Goal: Task Accomplishment & Management: Manage account settings

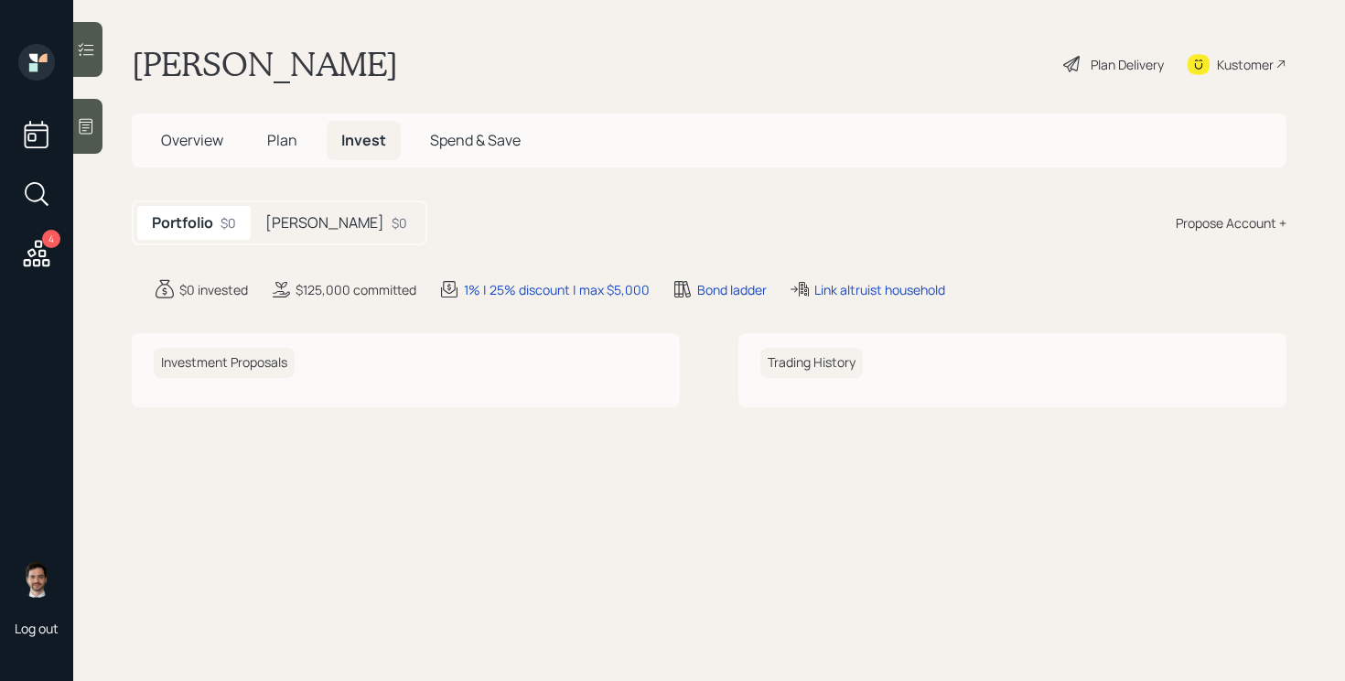
click at [289, 223] on h5 "[PERSON_NAME]" at bounding box center [324, 222] width 119 height 17
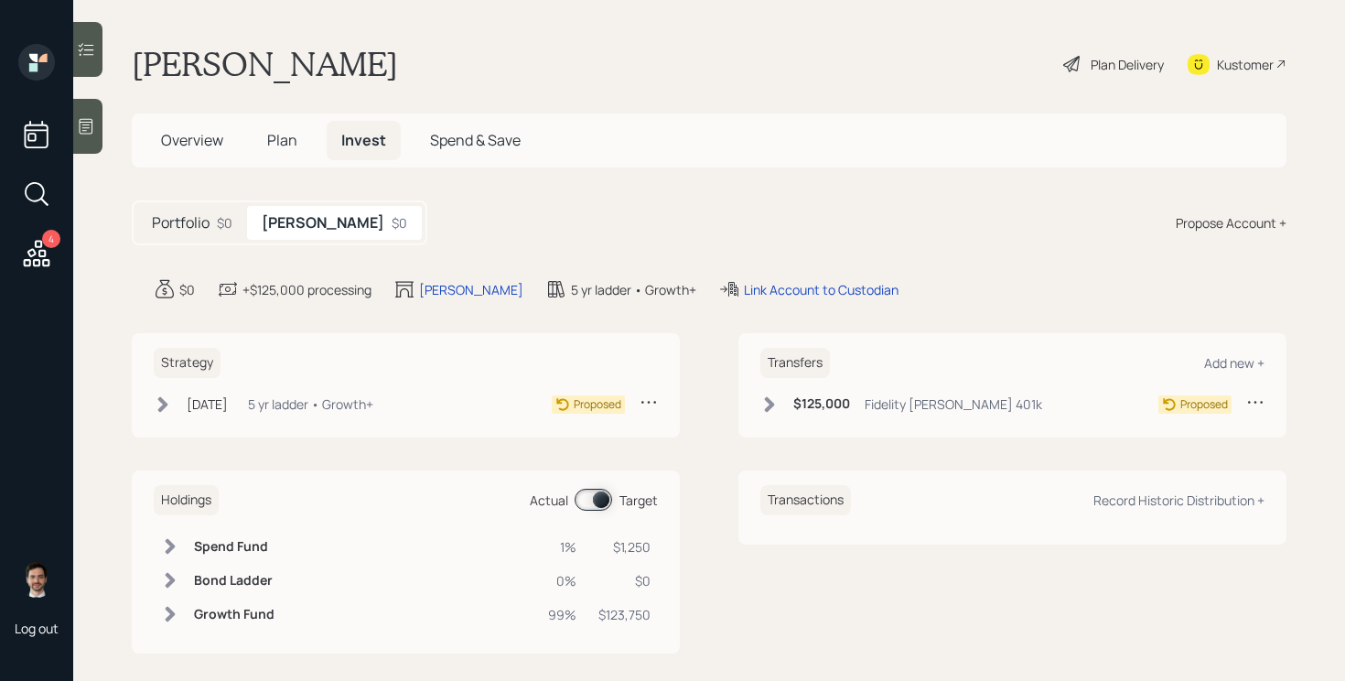
click at [772, 404] on icon at bounding box center [770, 404] width 10 height 16
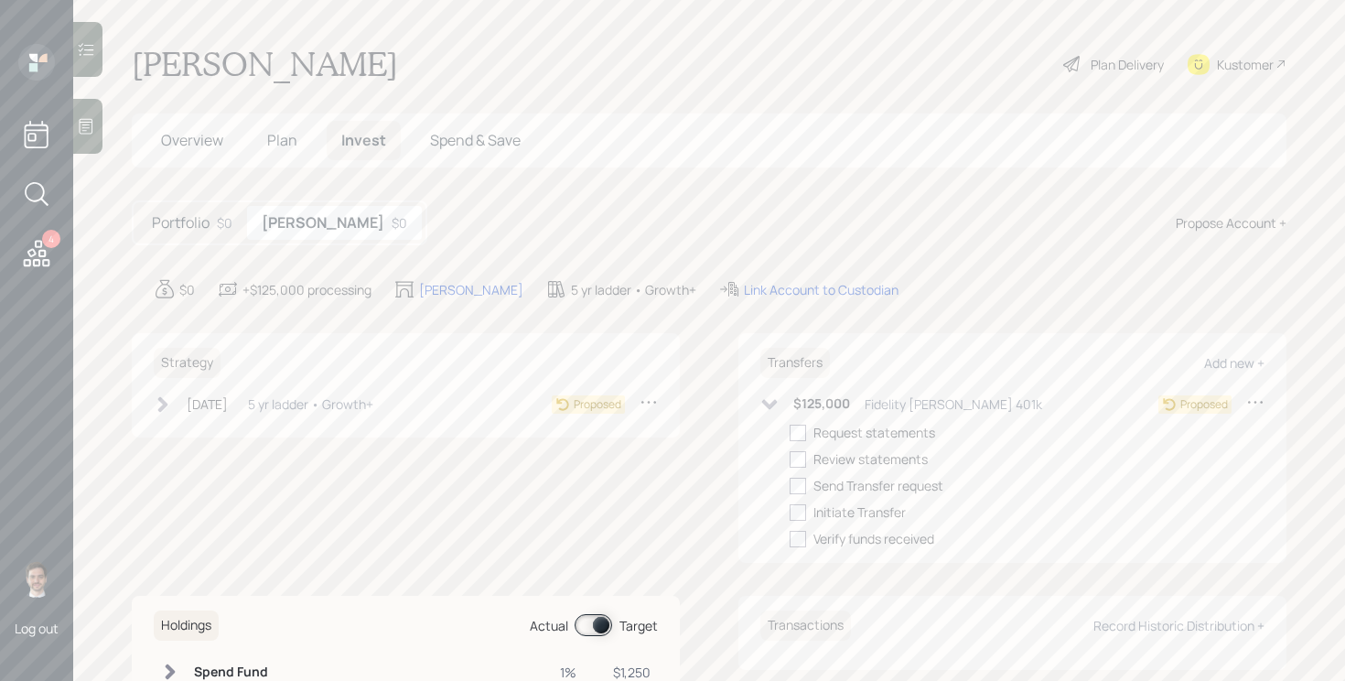
click at [215, 230] on div "Portfolio $0" at bounding box center [192, 223] width 110 height 34
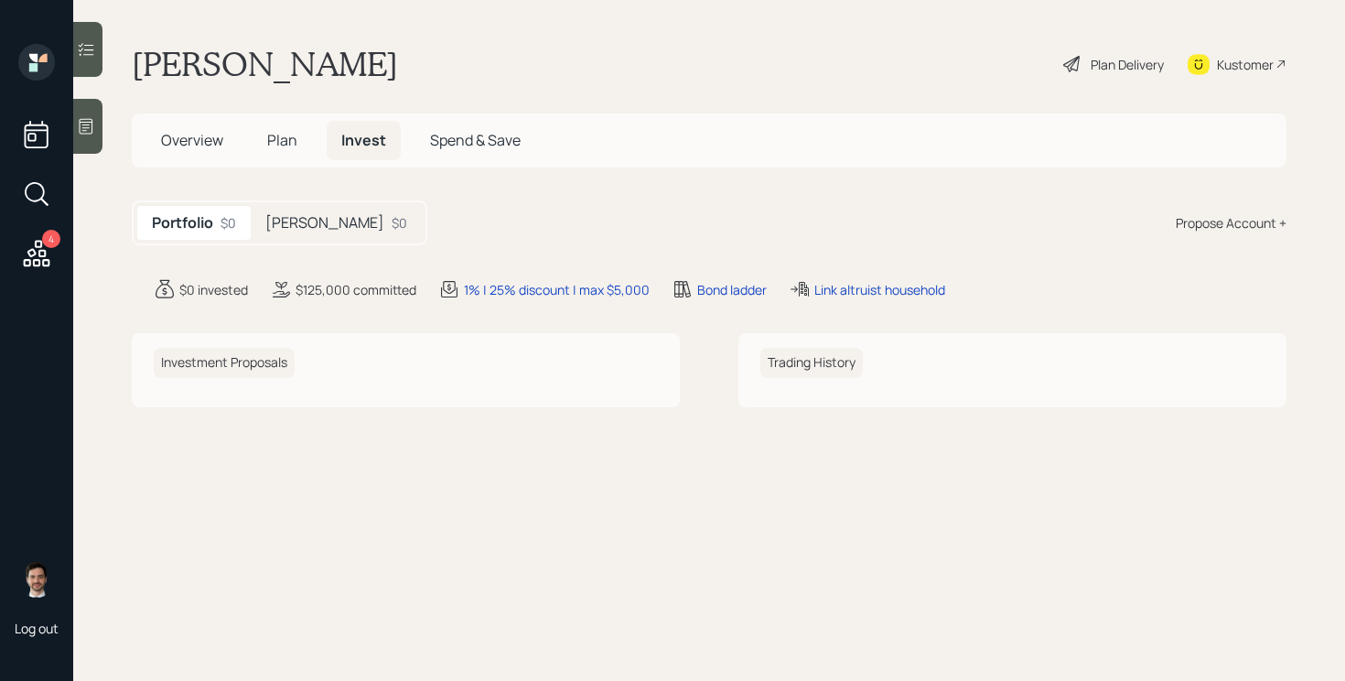
click at [284, 137] on span "Plan" at bounding box center [282, 140] width 30 height 20
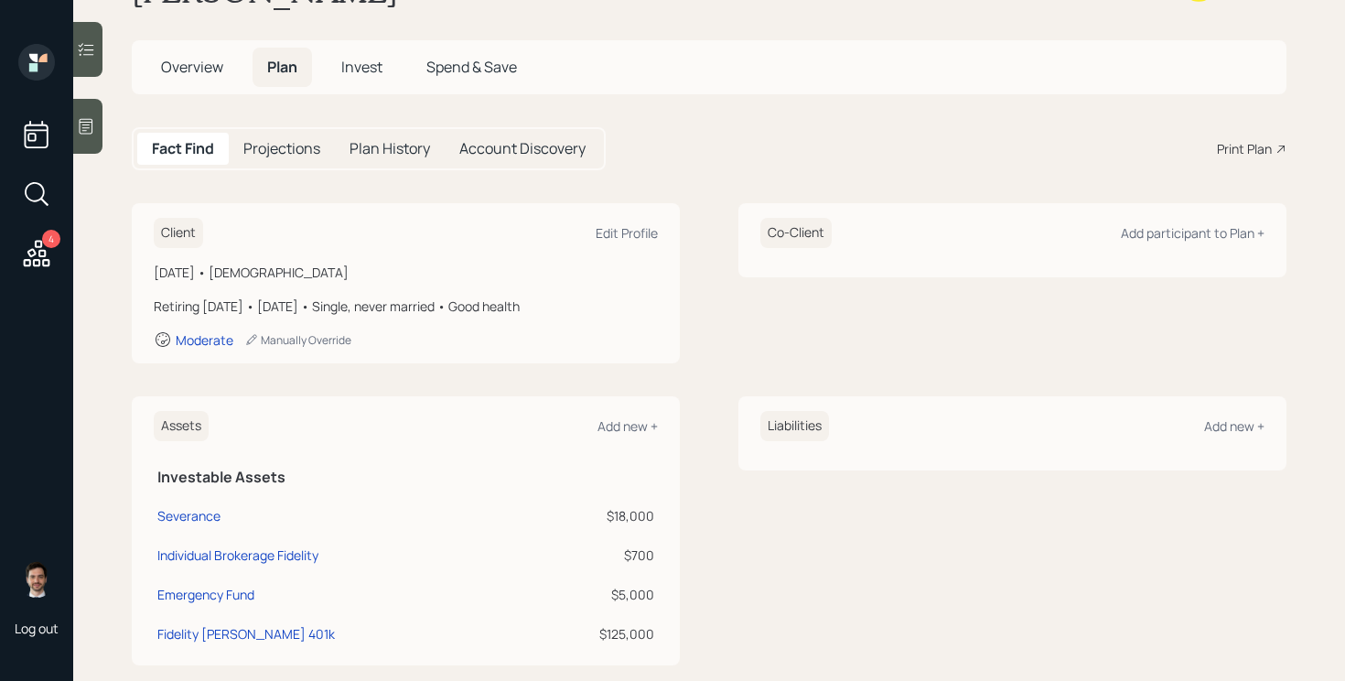
scroll to position [16, 0]
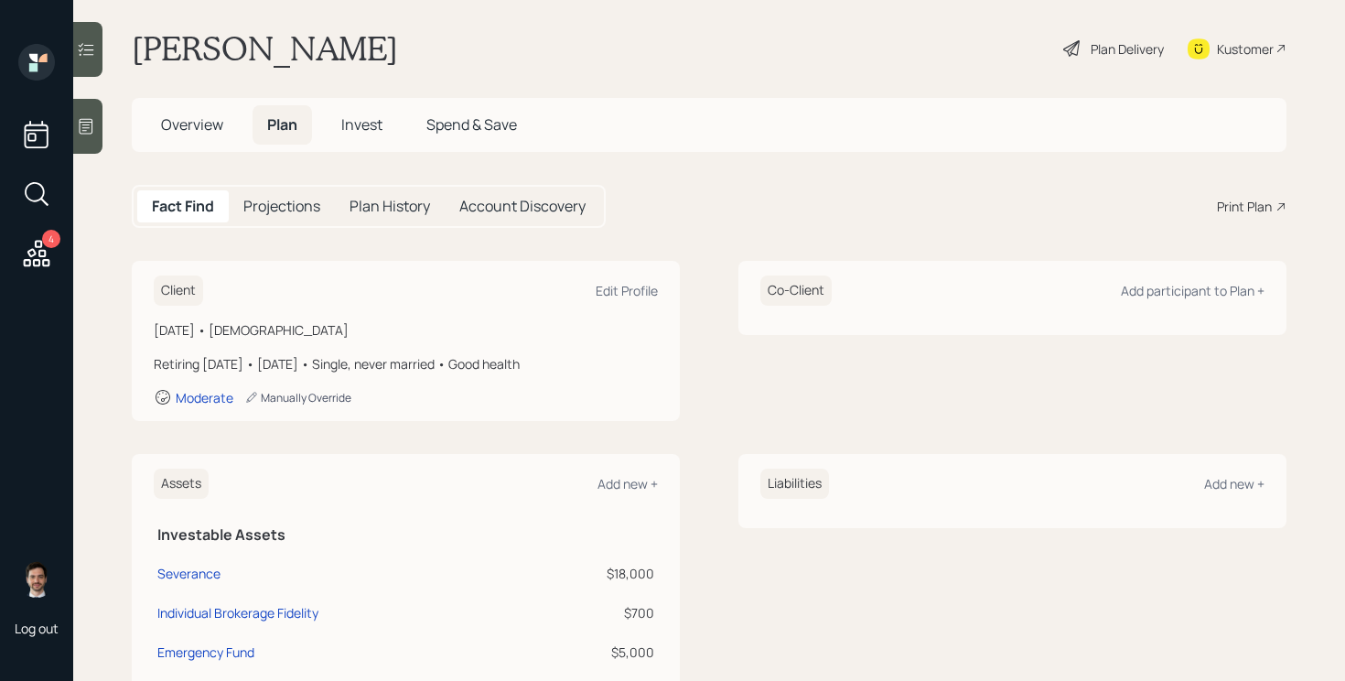
click at [288, 400] on div "Manually Override" at bounding box center [297, 398] width 107 height 16
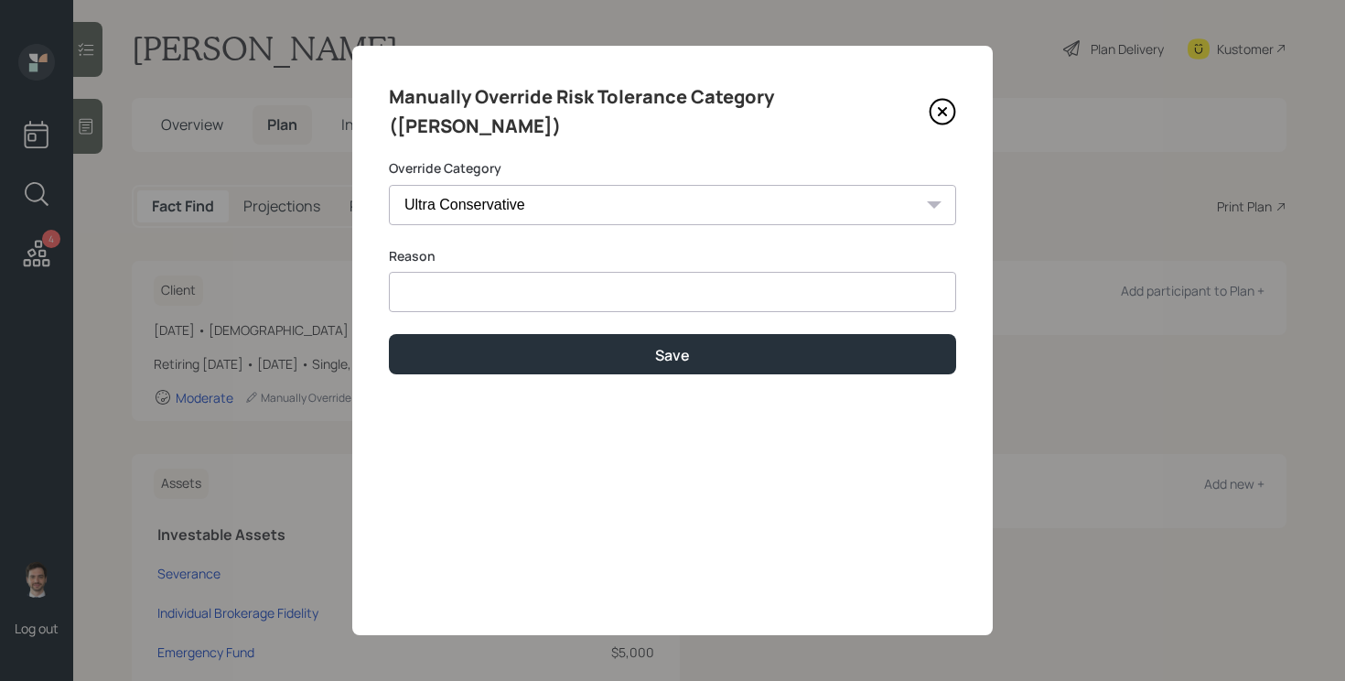
click at [936, 98] on icon at bounding box center [941, 111] width 27 height 27
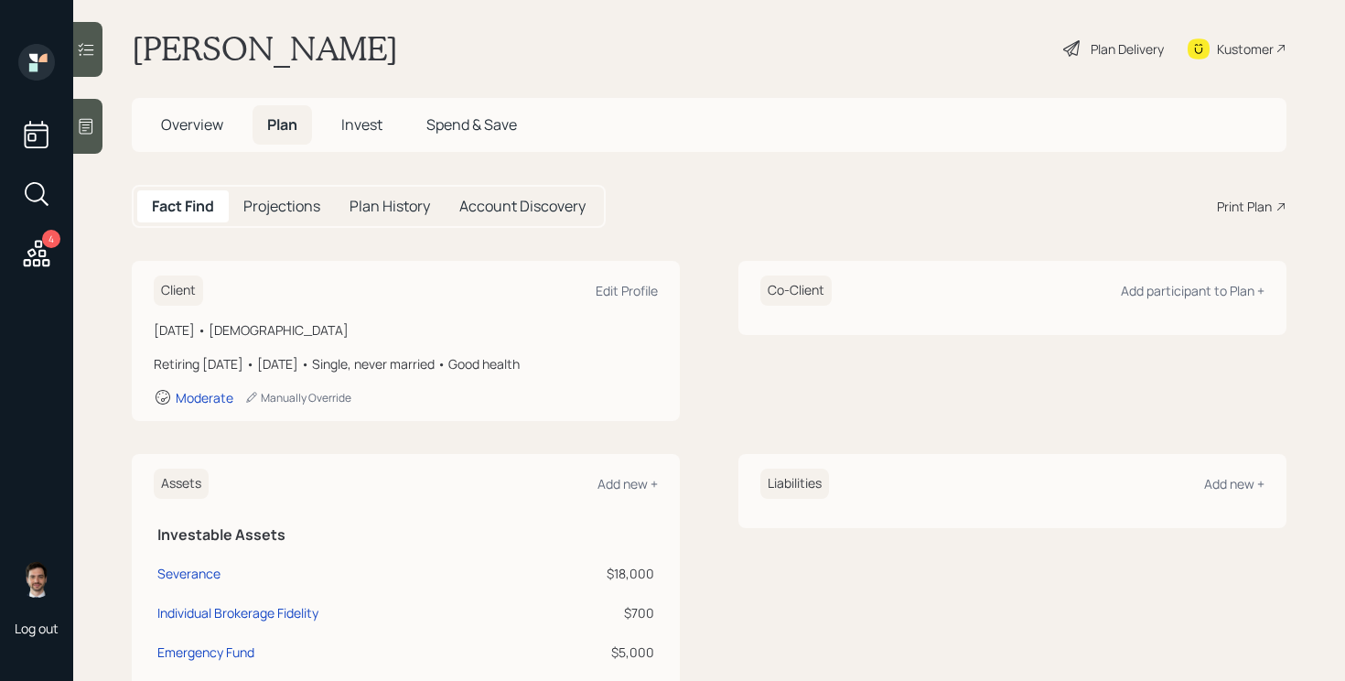
click at [197, 134] on h5 "Overview" at bounding box center [191, 124] width 91 height 39
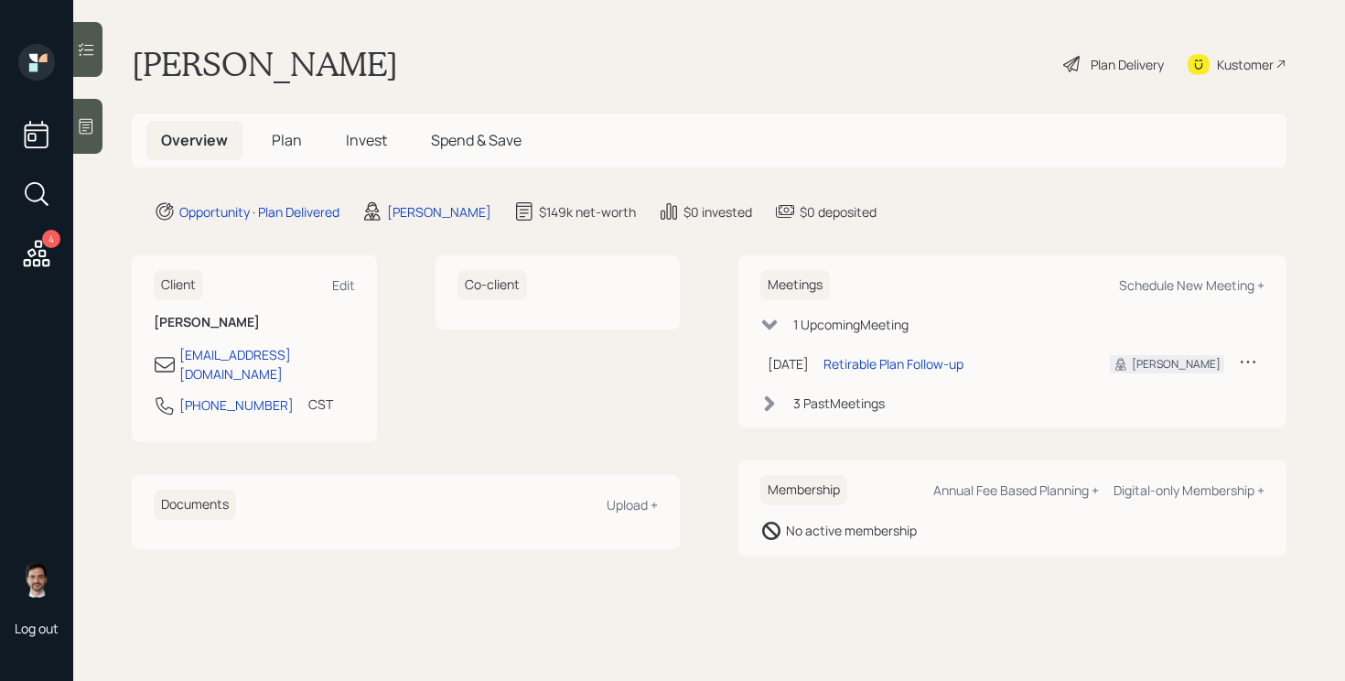
click at [1090, 56] on div "Plan Delivery" at bounding box center [1126, 64] width 73 height 19
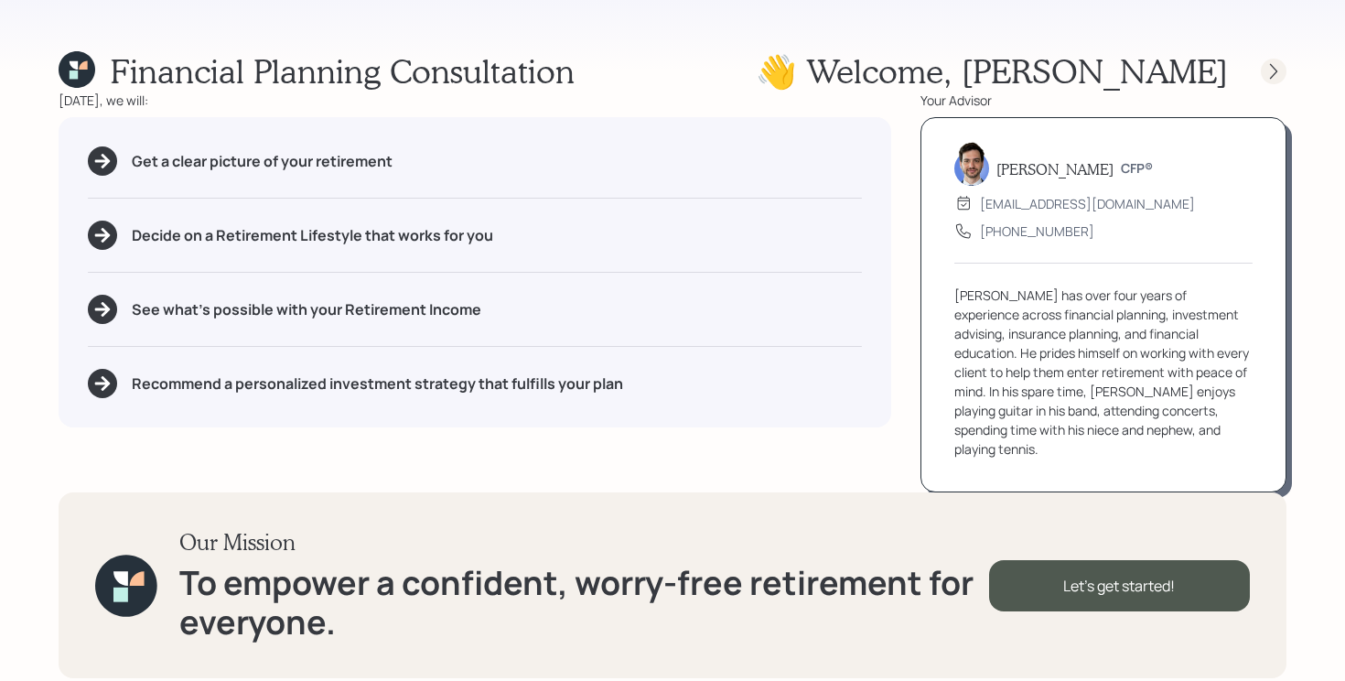
click at [1280, 69] on icon at bounding box center [1273, 71] width 18 height 18
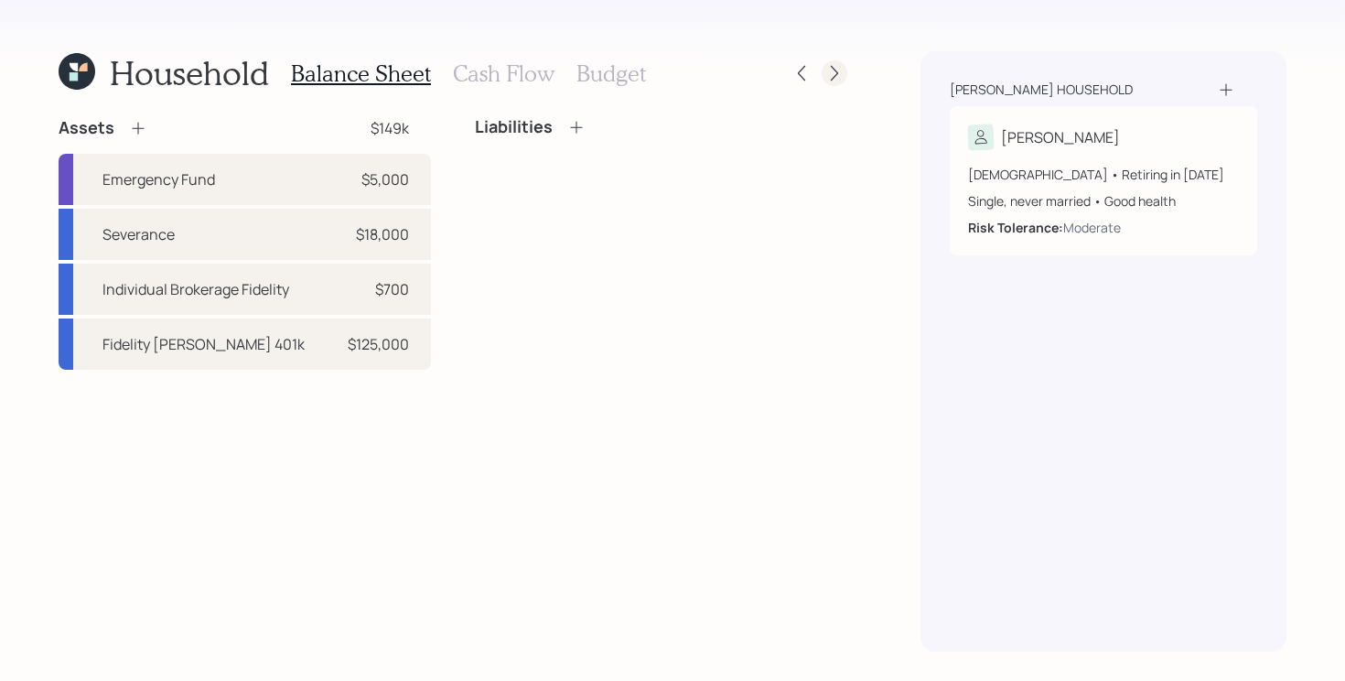
click at [829, 72] on icon at bounding box center [834, 73] width 18 height 18
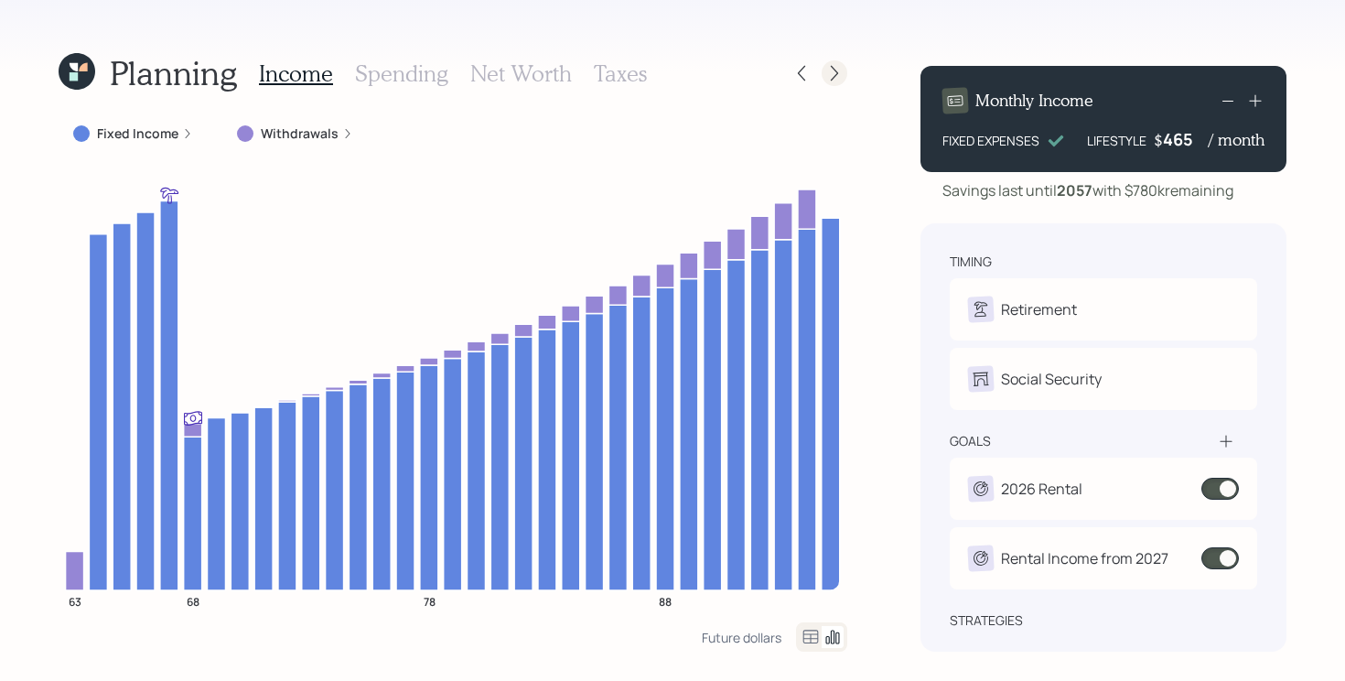
click at [829, 72] on icon at bounding box center [834, 73] width 18 height 18
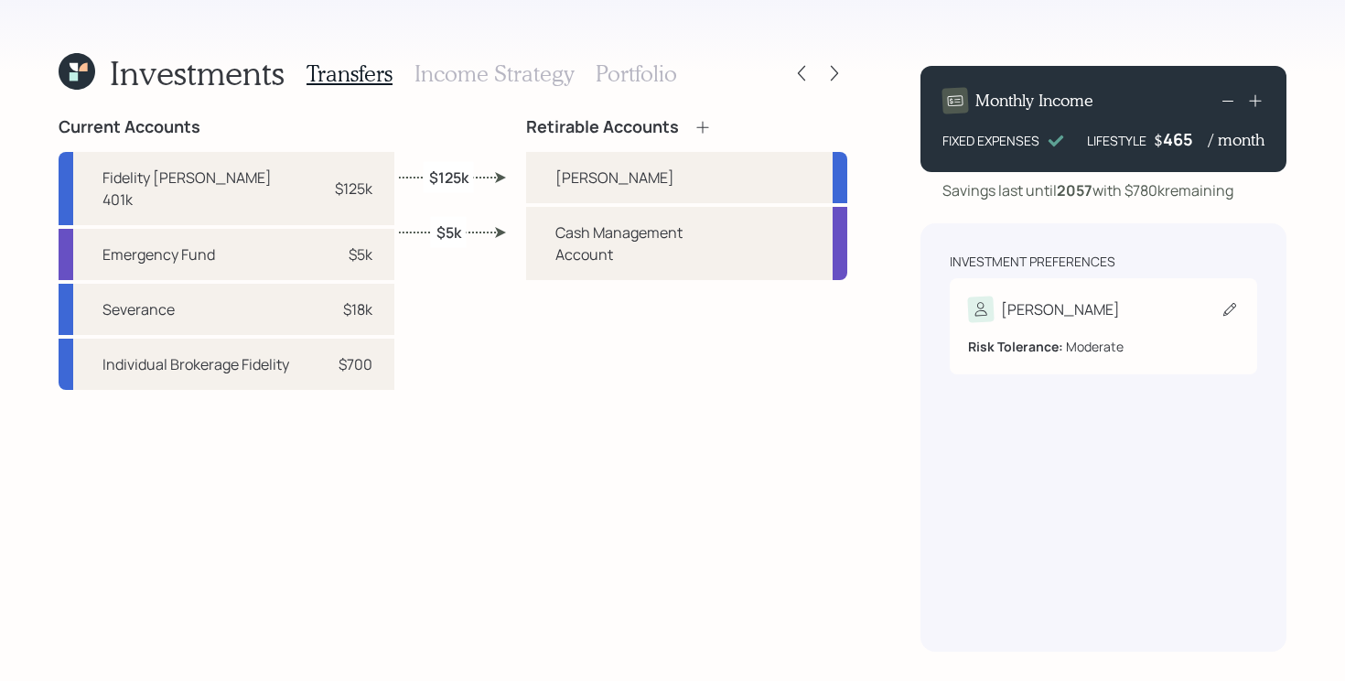
click at [1081, 315] on div "[PERSON_NAME]" at bounding box center [1103, 309] width 271 height 26
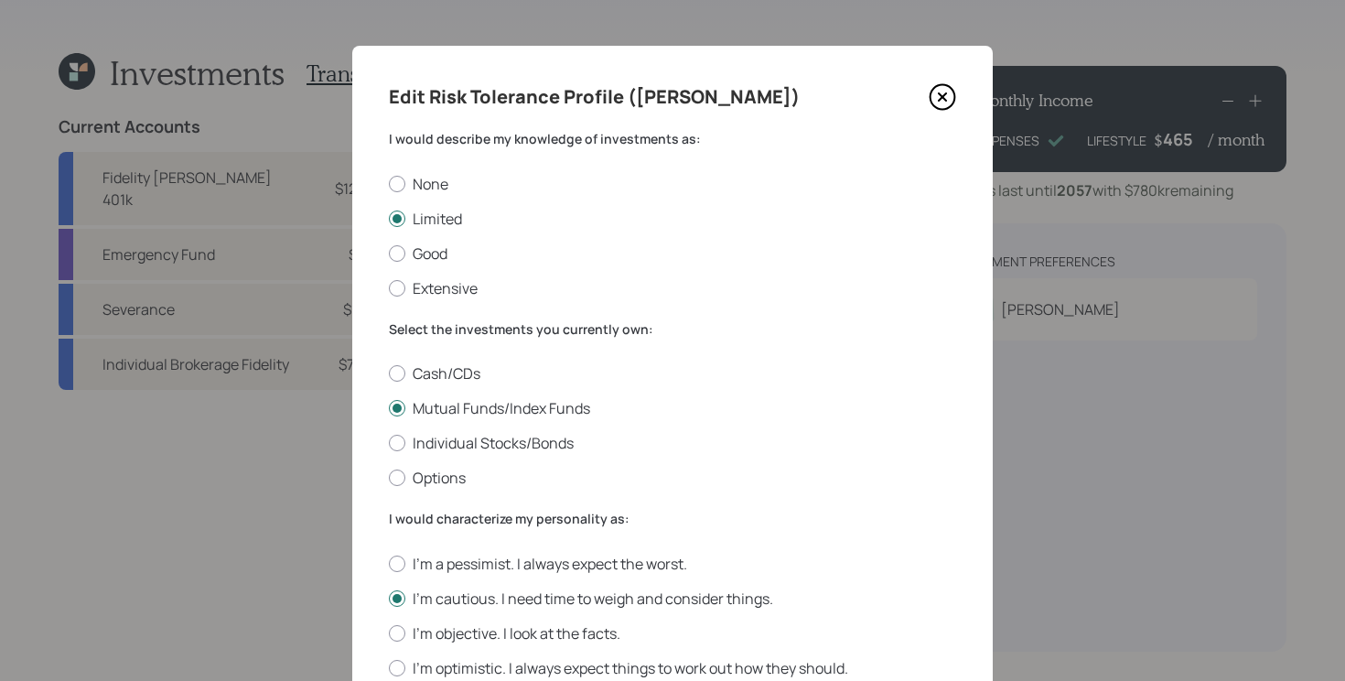
click at [948, 92] on icon at bounding box center [941, 96] width 27 height 27
